Goal: Browse casually

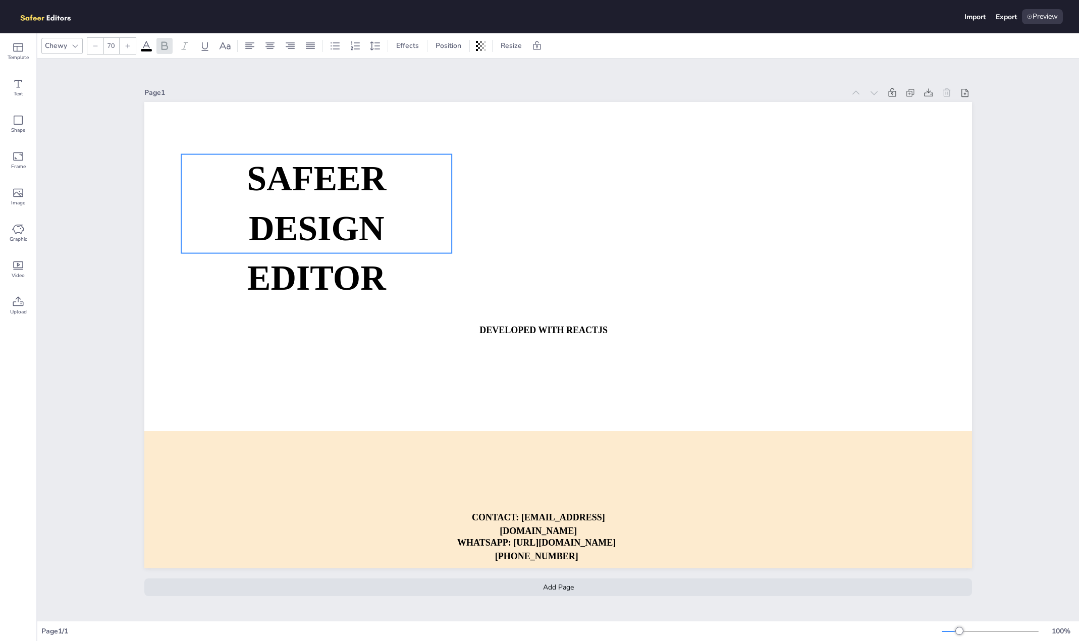
drag, startPoint x: 446, startPoint y: 229, endPoint x: 264, endPoint y: 163, distance: 194.1
click at [264, 163] on strong "SAFEER" at bounding box center [316, 178] width 139 height 39
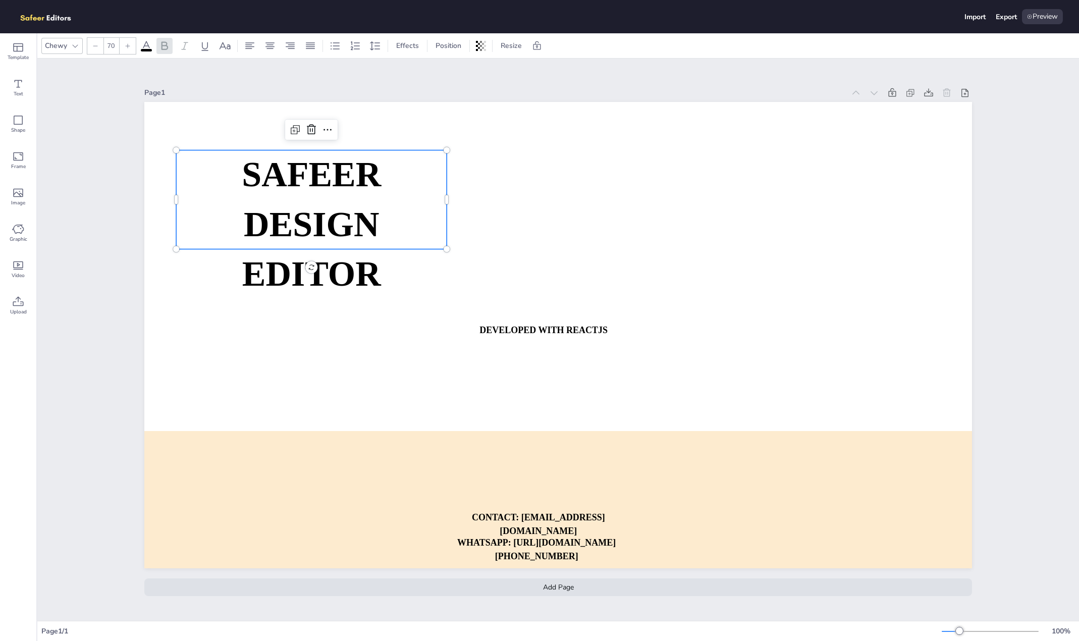
click at [266, 165] on strong "SAFEER" at bounding box center [311, 174] width 139 height 39
click at [357, 168] on span "SAFEER" at bounding box center [311, 174] width 139 height 39
click at [383, 169] on p "SAFEER" at bounding box center [311, 174] width 270 height 49
click at [355, 248] on strong "DESIGN EDITOR" at bounding box center [311, 248] width 139 height 88
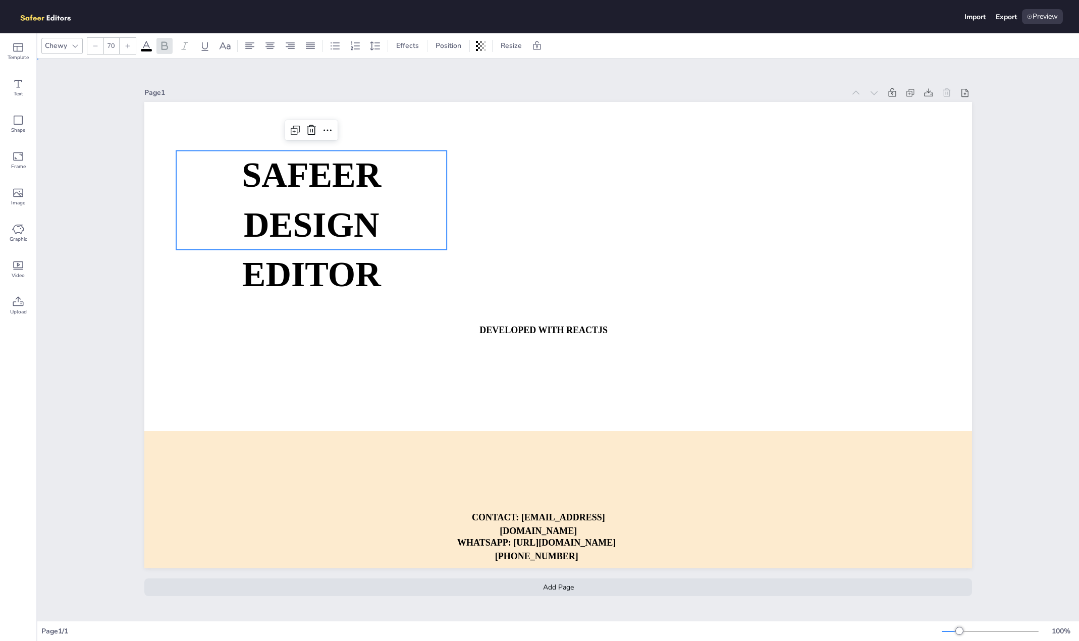
click at [355, 248] on strong "DESIGN EDITOR" at bounding box center [311, 249] width 139 height 88
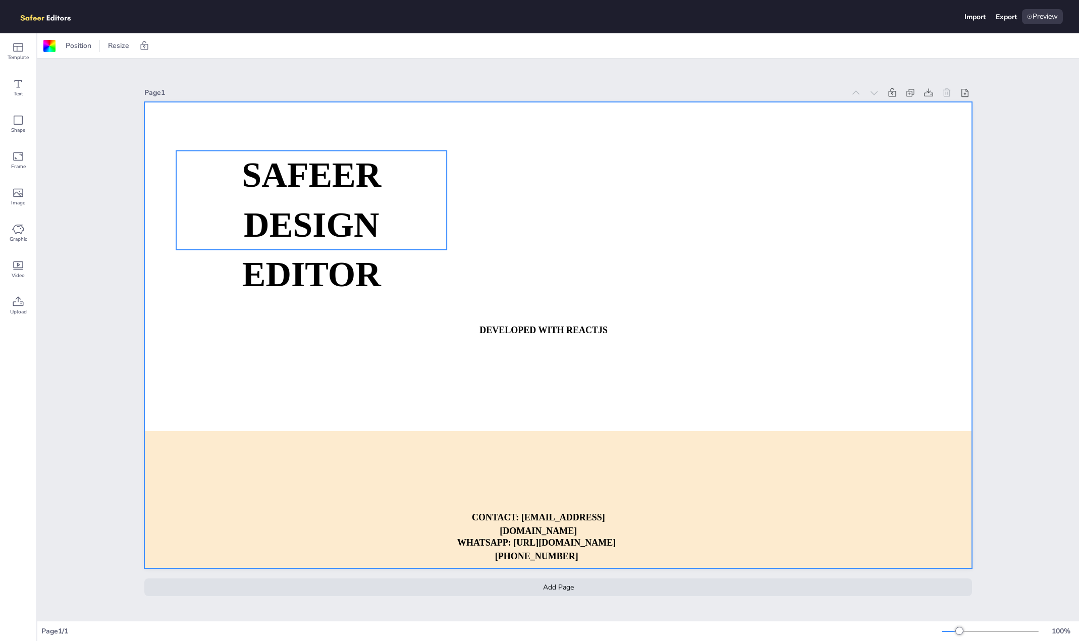
click at [364, 233] on strong "DESIGN EDITOR" at bounding box center [311, 249] width 139 height 88
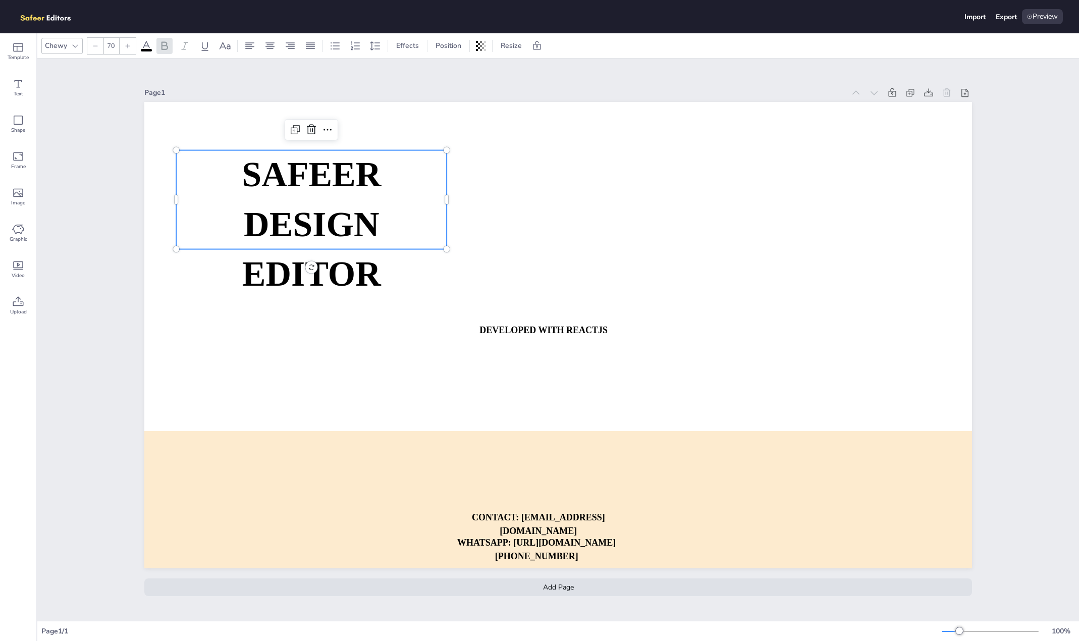
click at [364, 233] on strong "DESIGN EDITOR" at bounding box center [311, 248] width 139 height 88
click at [362, 262] on span "DESIGN EDITOR" at bounding box center [311, 248] width 139 height 88
click at [346, 228] on span "DESIGN EDITOR" at bounding box center [311, 248] width 139 height 88
click at [366, 209] on span "DESIGN EDITOR" at bounding box center [311, 248] width 139 height 88
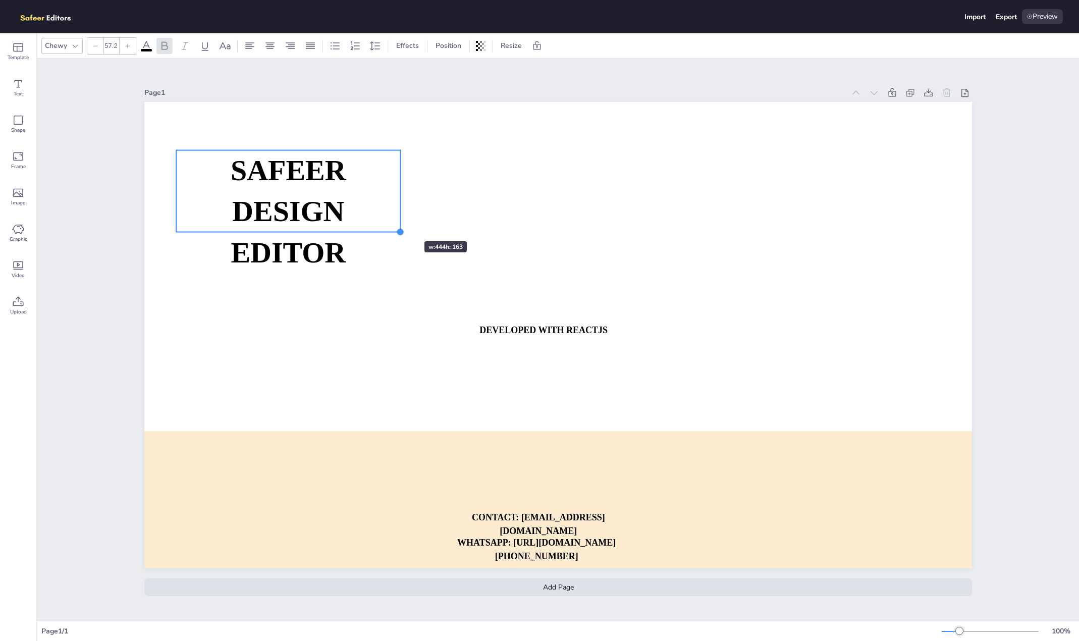
type input "57.1"
drag, startPoint x: 440, startPoint y: 244, endPoint x: 390, endPoint y: 219, distance: 55.7
click at [390, 219] on div "SAFEER DESIGN EDITOR DEVELOPED WITH REACTJS WHATSAPP: [URL][DOMAIN_NAME][PHONE_…" at bounding box center [557, 335] width 827 height 466
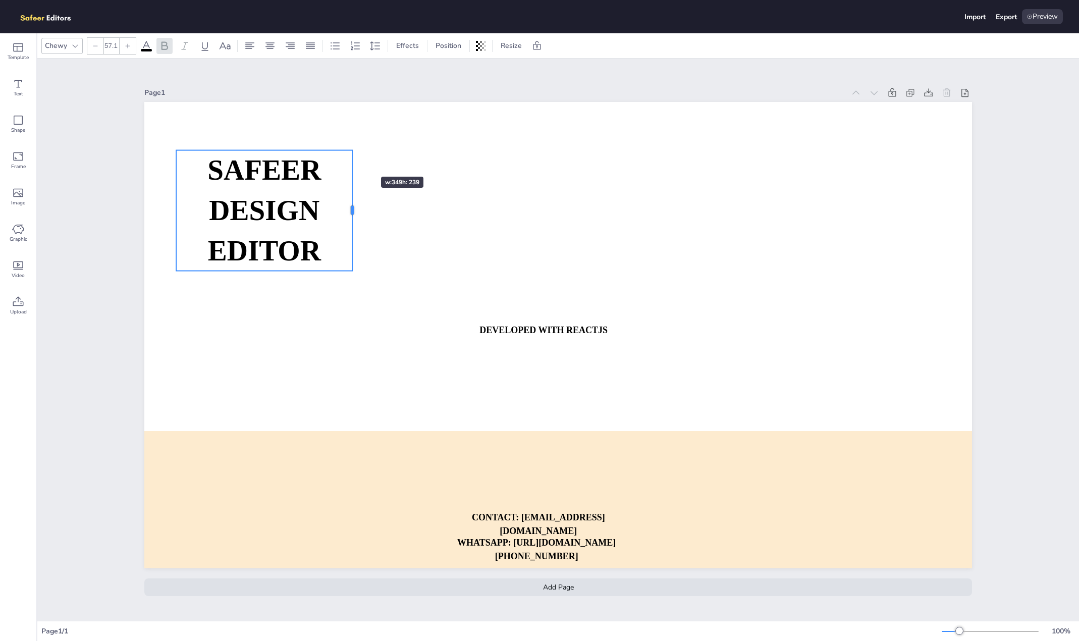
drag, startPoint x: 395, startPoint y: 186, endPoint x: 351, endPoint y: 158, distance: 52.1
click at [351, 158] on div at bounding box center [352, 210] width 8 height 121
click at [262, 211] on strong "DESIGN EDITOR" at bounding box center [264, 230] width 113 height 72
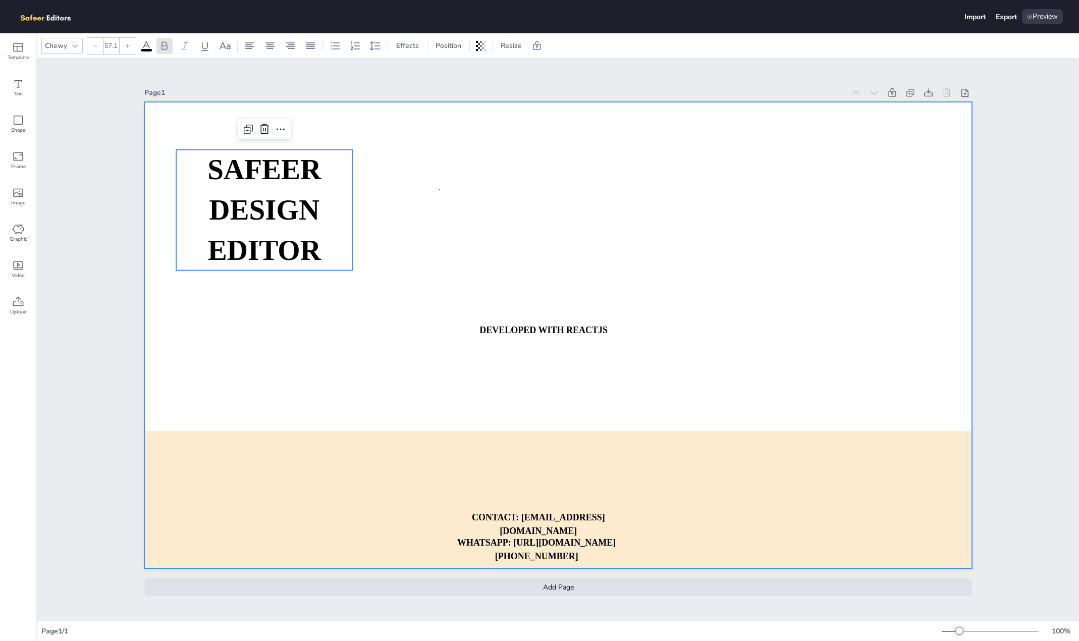
click at [440, 189] on div at bounding box center [557, 335] width 827 height 466
